Goal: Information Seeking & Learning: Learn about a topic

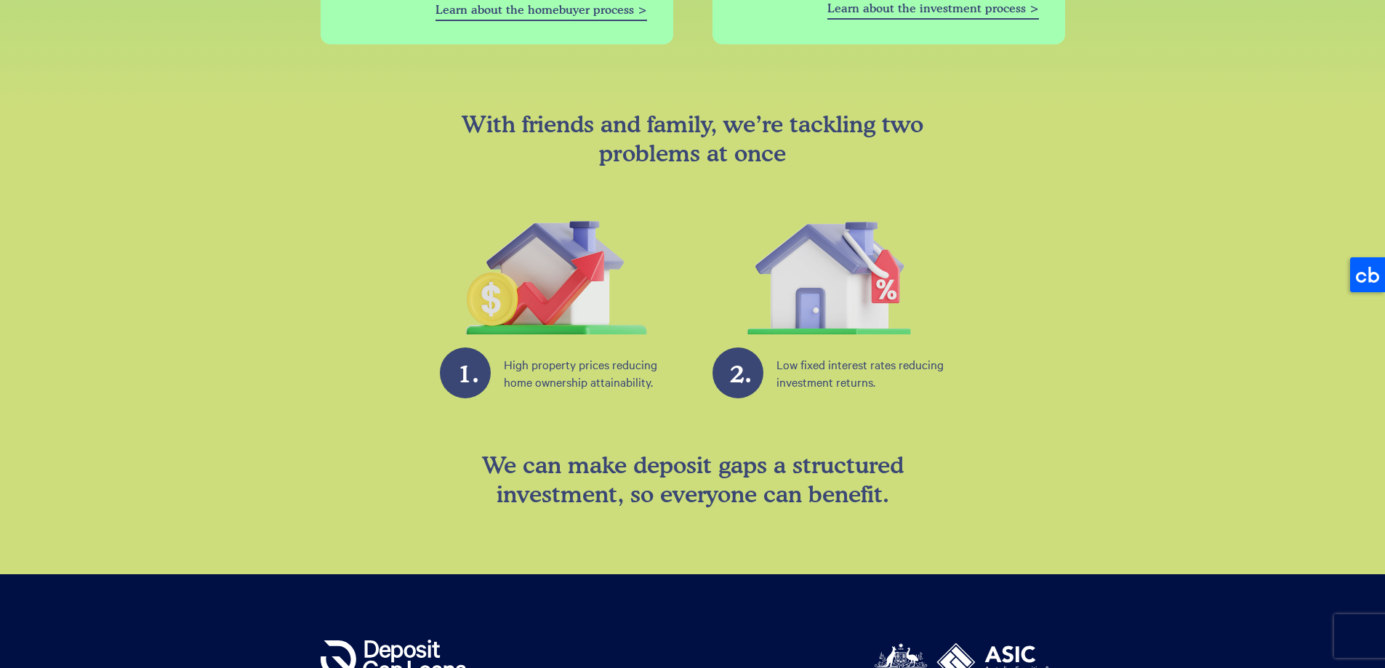
scroll to position [1744, 0]
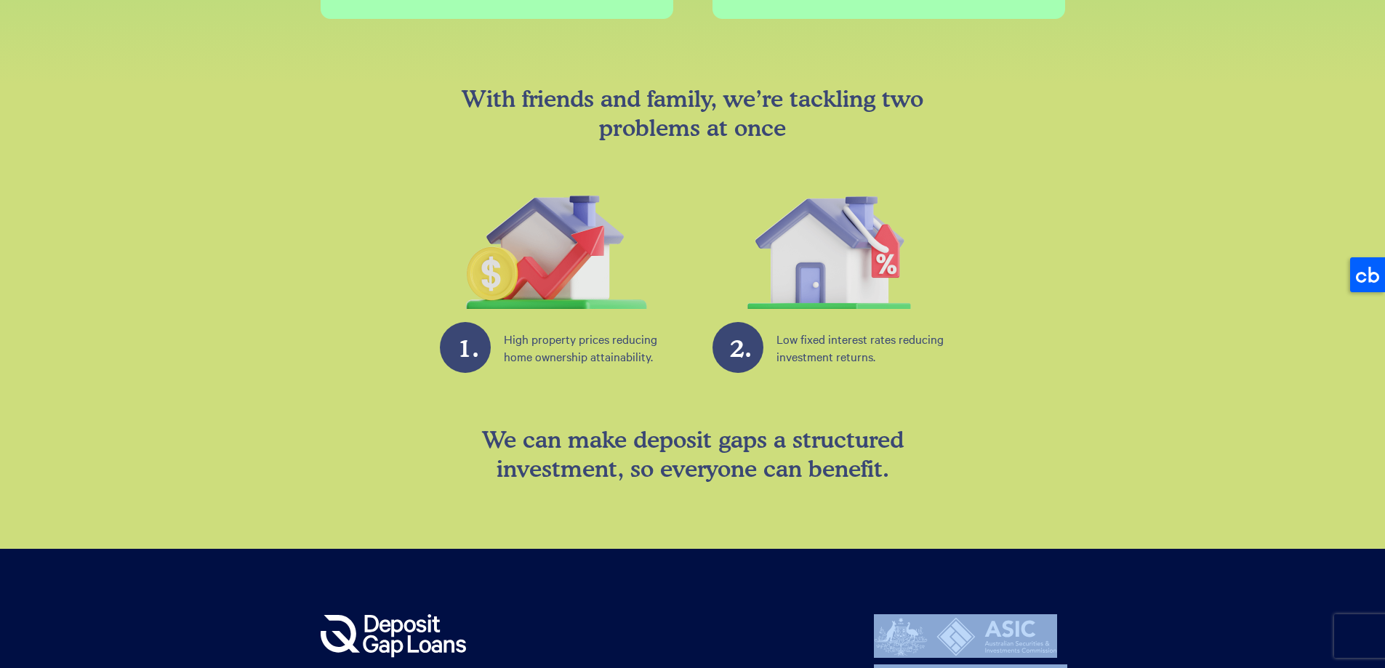
drag, startPoint x: 325, startPoint y: 549, endPoint x: 624, endPoint y: 588, distance: 301.4
click at [611, 614] on div "OSQO - Deposit Gap Loans ASIC Australian Credit Licence (ACL) No: 539818 Inform…" at bounding box center [693, 675] width 745 height 122
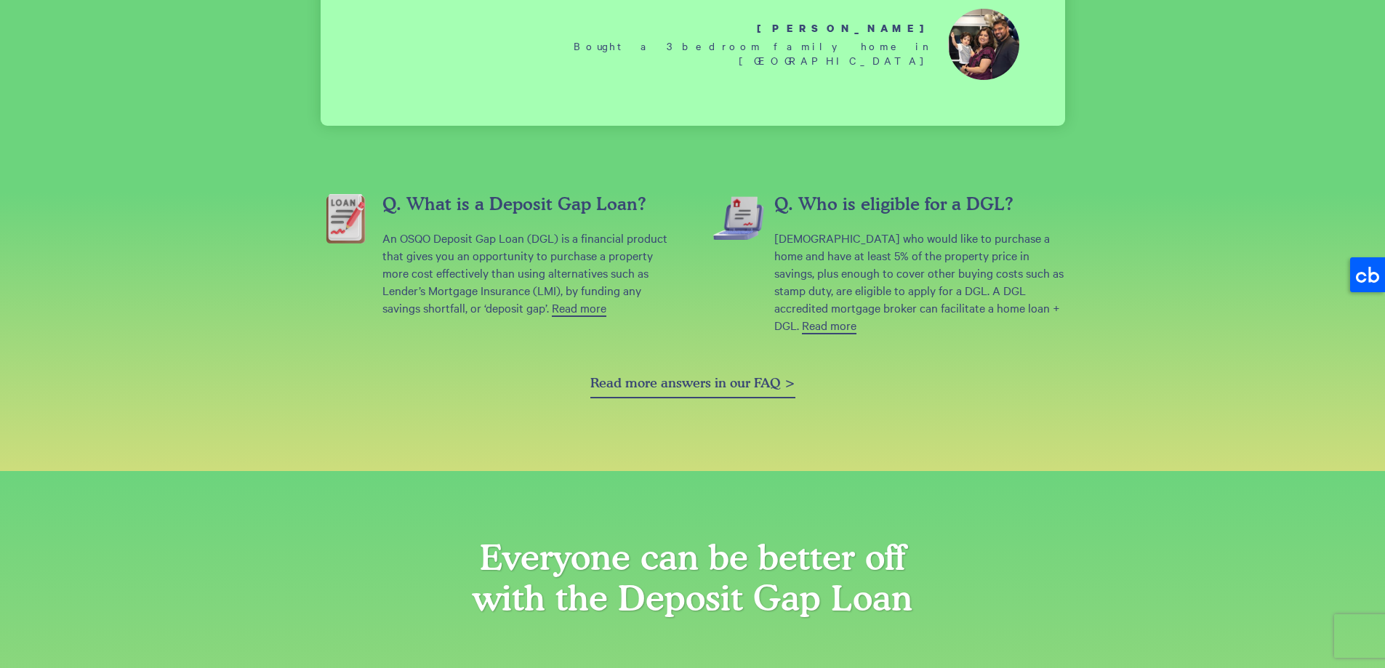
scroll to position [727, 0]
drag, startPoint x: 491, startPoint y: 145, endPoint x: 636, endPoint y: 150, distance: 145.5
click at [636, 191] on h4 "Q. What is a Deposit Gap Loan?" at bounding box center [527, 202] width 291 height 23
copy h4 "Deposit Gap Loan"
click at [414, 228] on p "An OSQO Deposit Gap Loan (DGL) is a financial product that gives you an opportu…" at bounding box center [527, 271] width 291 height 87
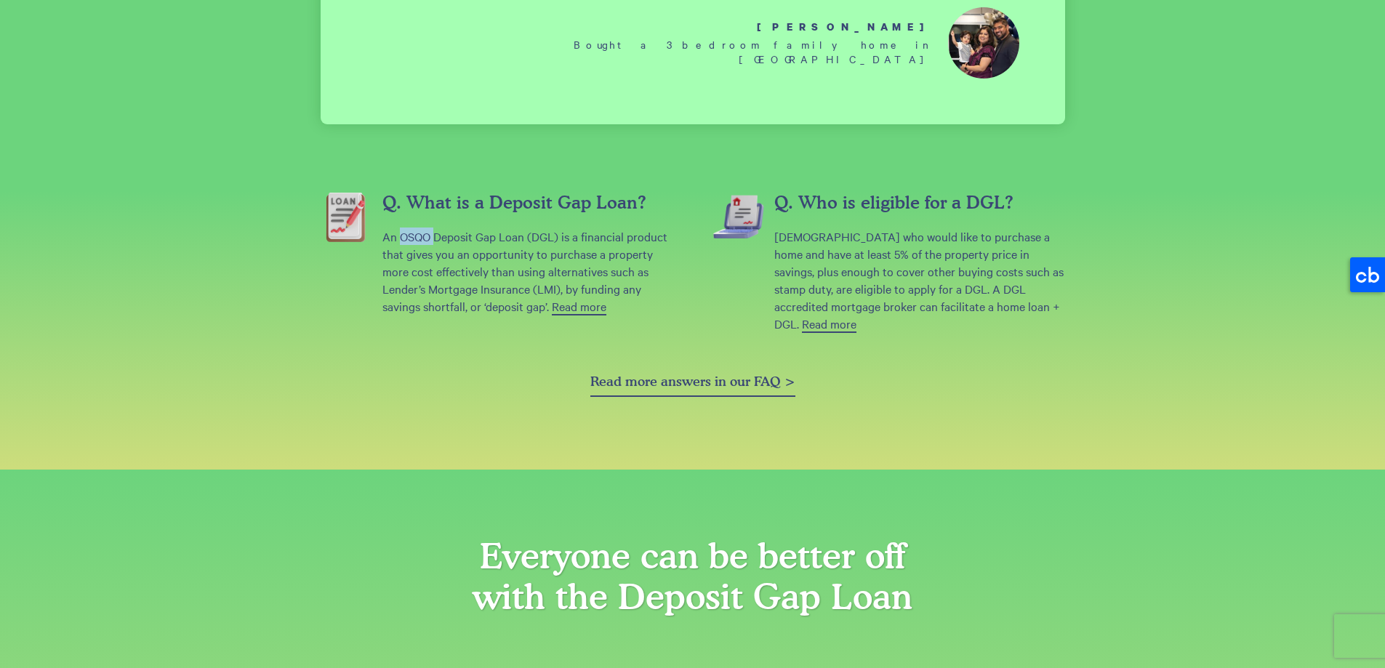
click at [414, 228] on p "An OSQO Deposit Gap Loan (DGL) is a financial product that gives you an opportu…" at bounding box center [527, 271] width 291 height 87
copy p "OSQO"
